Goal: Task Accomplishment & Management: Complete application form

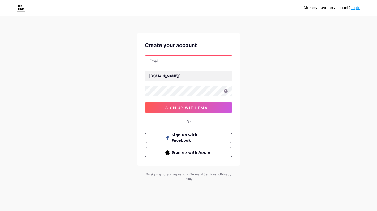
click at [172, 62] on input "text" at bounding box center [188, 61] width 87 height 10
type input "[EMAIL_ADDRESS][DOMAIN_NAME]"
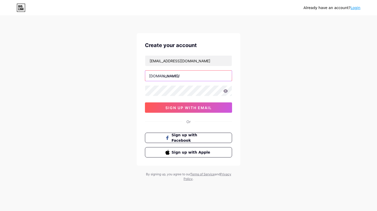
click at [165, 74] on input "text" at bounding box center [188, 76] width 87 height 10
type input "imassal"
click at [226, 91] on icon at bounding box center [225, 90] width 4 height 3
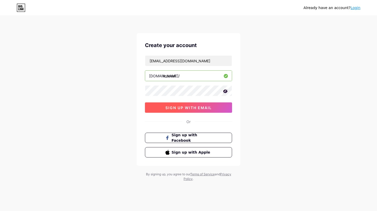
click at [215, 106] on button "sign up with email" at bounding box center [188, 108] width 87 height 10
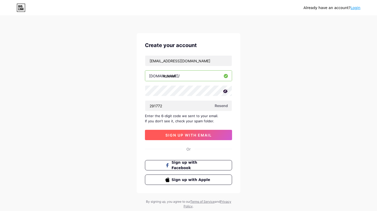
type input "291772"
click at [192, 131] on button "sign up with email" at bounding box center [188, 135] width 87 height 10
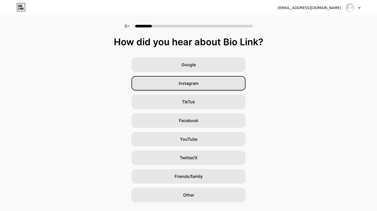
click at [214, 81] on div "Instagram" at bounding box center [188, 83] width 114 height 15
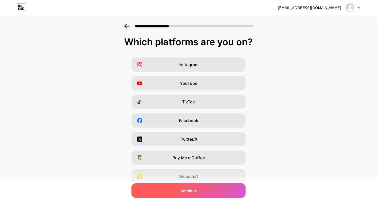
click at [196, 193] on span "Continue" at bounding box center [188, 190] width 16 height 5
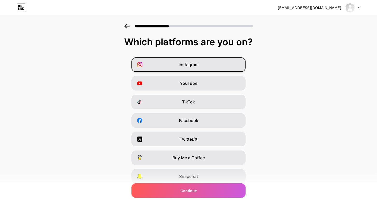
click at [183, 68] on div "Instagram" at bounding box center [188, 65] width 114 height 15
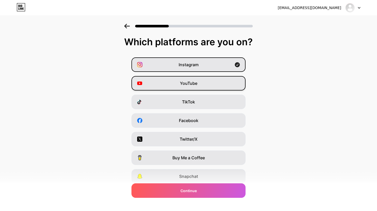
click at [183, 83] on span "YouTube" at bounding box center [188, 83] width 17 height 6
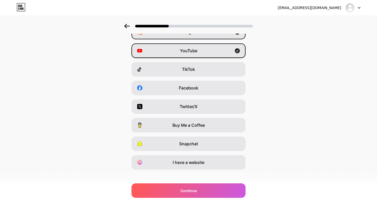
scroll to position [38, 0]
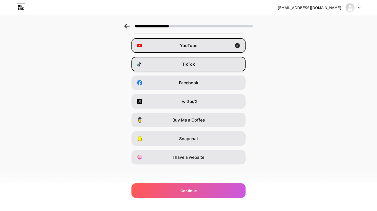
click at [184, 67] on span "TikTok" at bounding box center [188, 64] width 13 height 6
click at [184, 104] on span "Twitter/X" at bounding box center [189, 101] width 18 height 6
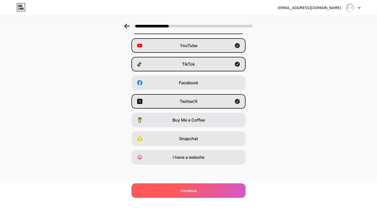
click at [195, 189] on span "Continue" at bounding box center [188, 190] width 16 height 5
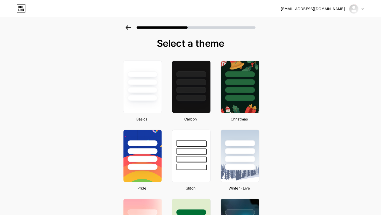
scroll to position [0, 0]
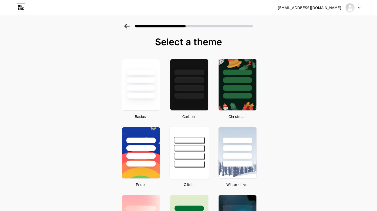
click at [187, 142] on div at bounding box center [189, 140] width 30 height 6
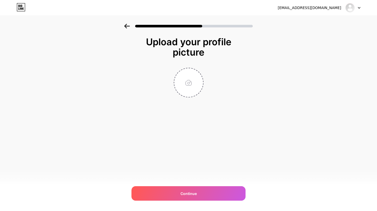
click at [126, 26] on icon at bounding box center [126, 26] width 5 height 5
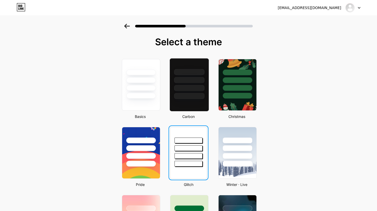
click at [188, 87] on div at bounding box center [189, 88] width 30 height 6
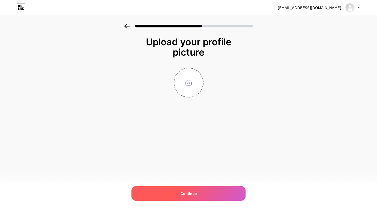
click at [198, 192] on div "Continue" at bounding box center [188, 194] width 114 height 15
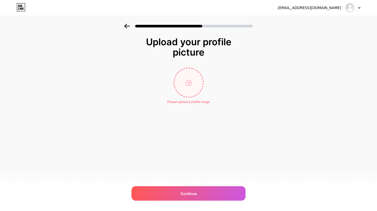
click at [194, 84] on input "file" at bounding box center [188, 82] width 29 height 29
click at [184, 77] on input "file" at bounding box center [188, 82] width 29 height 29
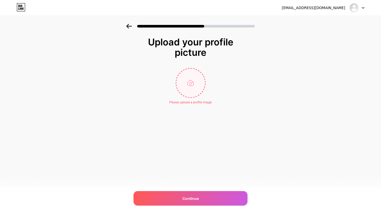
click at [195, 86] on input "file" at bounding box center [190, 82] width 29 height 29
type input "C:\fakepath\AS (1).png"
click at [203, 73] on circle at bounding box center [203, 72] width 6 height 6
click at [195, 78] on input "file" at bounding box center [190, 82] width 29 height 29
type input "C:\fakepath\AS.png"
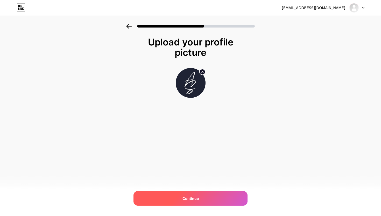
click at [193, 199] on span "Continue" at bounding box center [190, 197] width 16 height 5
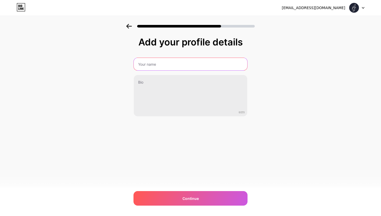
click at [157, 64] on input "text" at bounding box center [191, 64] width 114 height 12
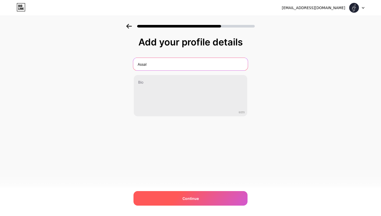
type input "Assal"
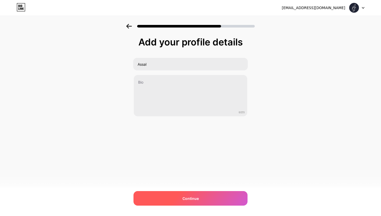
click at [177, 201] on div "Continue" at bounding box center [190, 198] width 114 height 15
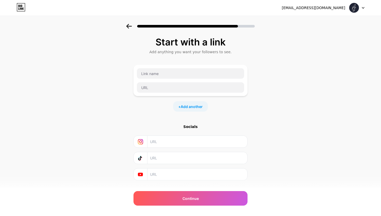
click at [129, 27] on icon at bounding box center [129, 26] width 6 height 5
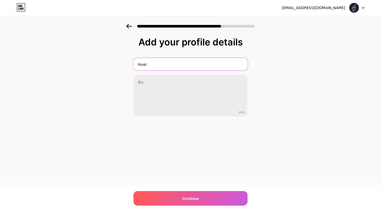
click at [153, 69] on input "Assal" at bounding box center [190, 64] width 115 height 12
type input "A"
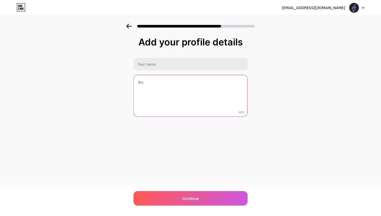
click at [168, 93] on textarea at bounding box center [191, 96] width 114 height 42
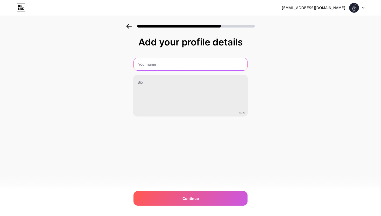
click at [161, 61] on input "text" at bounding box center [191, 64] width 114 height 12
paste input "𝕬𝖘𝖘𝖆𝖑"
type input "𝕬𝖘𝖘𝖆𝖑"
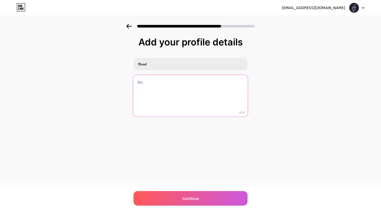
click at [154, 92] on textarea at bounding box center [190, 96] width 115 height 42
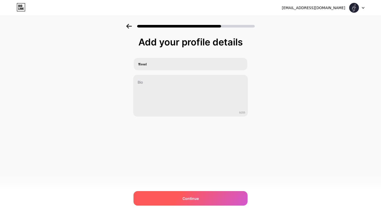
click at [164, 195] on div "Continue" at bounding box center [190, 198] width 114 height 15
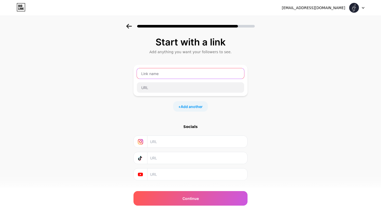
click at [159, 72] on input "text" at bounding box center [190, 73] width 107 height 10
type input "a"
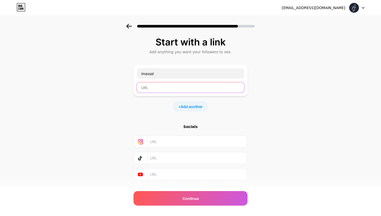
click at [161, 86] on input "text" at bounding box center [190, 87] width 107 height 10
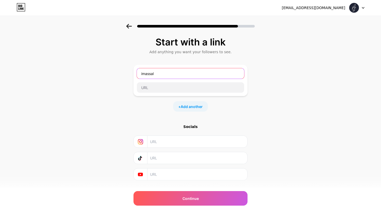
click at [156, 72] on input "imassal" at bounding box center [190, 73] width 107 height 10
type input "i"
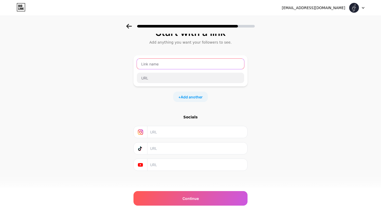
scroll to position [11, 0]
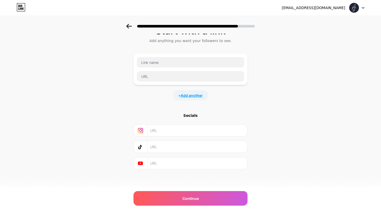
click at [193, 95] on span "Add another" at bounding box center [192, 95] width 22 height 5
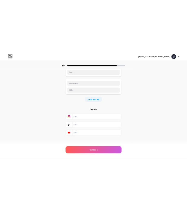
scroll to position [0, 0]
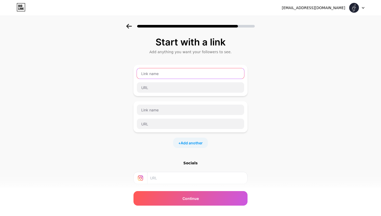
click at [166, 74] on input "text" at bounding box center [190, 73] width 107 height 10
type input "Twitch"
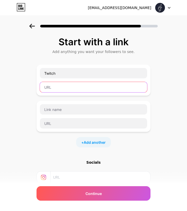
click at [70, 88] on input "text" at bounding box center [93, 87] width 107 height 10
paste input "[URL][DOMAIN_NAME]"
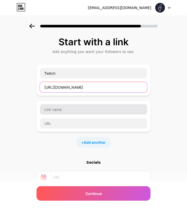
type input "[URL][DOMAIN_NAME]"
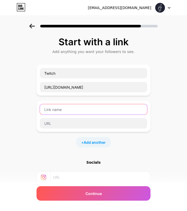
click at [70, 110] on input "text" at bounding box center [93, 109] width 107 height 10
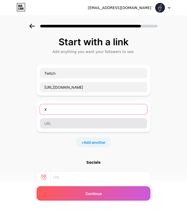
type input "X"
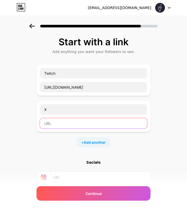
click at [53, 123] on input "text" at bounding box center [93, 123] width 107 height 10
paste input "[URL][DOMAIN_NAME]"
type input "[URL][DOMAIN_NAME]"
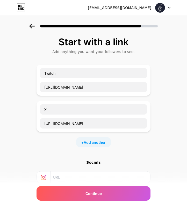
click at [52, 146] on div "+ Add another" at bounding box center [94, 142] width 114 height 10
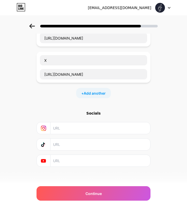
scroll to position [52, 0]
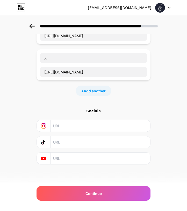
click at [62, 127] on input "text" at bounding box center [100, 126] width 94 height 12
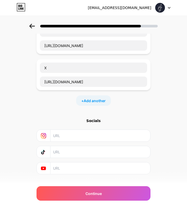
scroll to position [42, 0]
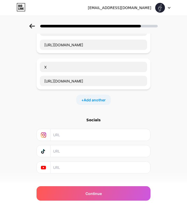
paste input "[URL][DOMAIN_NAME]"
type input "h"
paste input "[URL][DOMAIN_NAME]"
type input "[URL][DOMAIN_NAME]"
click at [83, 148] on input "text" at bounding box center [100, 152] width 94 height 12
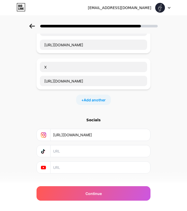
click at [68, 169] on input "text" at bounding box center [100, 168] width 94 height 12
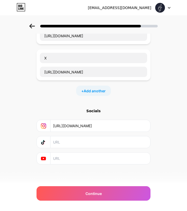
paste input "[URL][DOMAIN_NAME]"
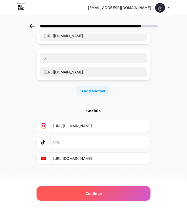
type input "[URL][DOMAIN_NAME]"
click at [70, 193] on div "Continue" at bounding box center [94, 194] width 114 height 15
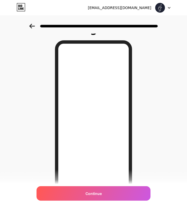
scroll to position [49, 0]
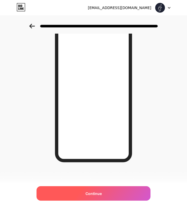
click at [102, 195] on div "Continue" at bounding box center [94, 194] width 114 height 15
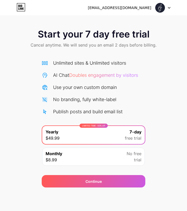
click at [167, 8] on div at bounding box center [162, 7] width 15 height 9
